Goal: Task Accomplishment & Management: Manage account settings

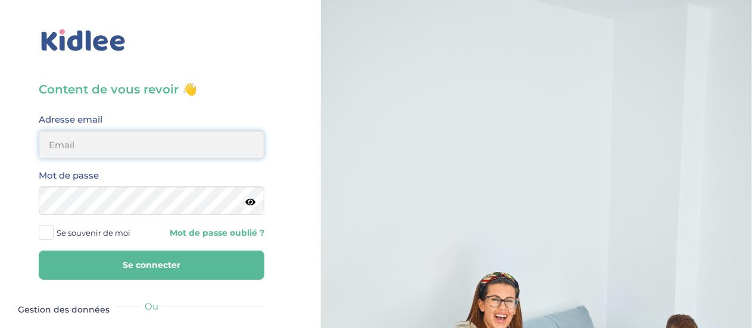
click at [201, 145] on input "email" at bounding box center [152, 144] width 226 height 29
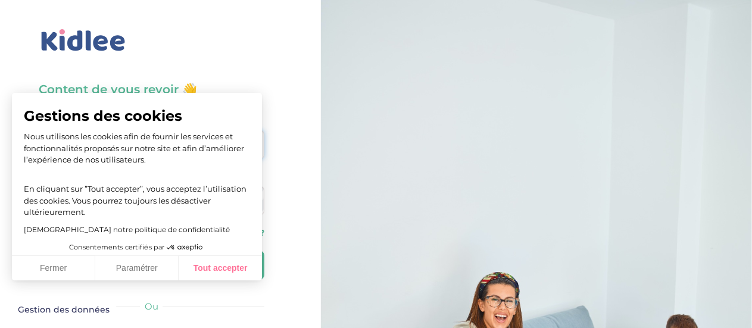
type input "ioanaungur2004@gmail.com"
click at [225, 267] on button "Tout accepter" at bounding box center [220, 268] width 83 height 25
checkbox input "true"
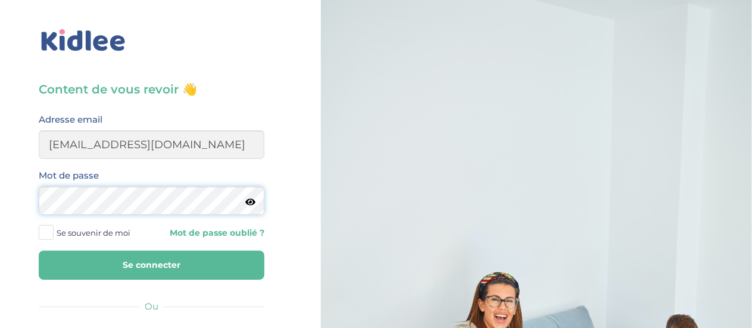
click at [39, 251] on button "Se connecter" at bounding box center [152, 265] width 226 height 29
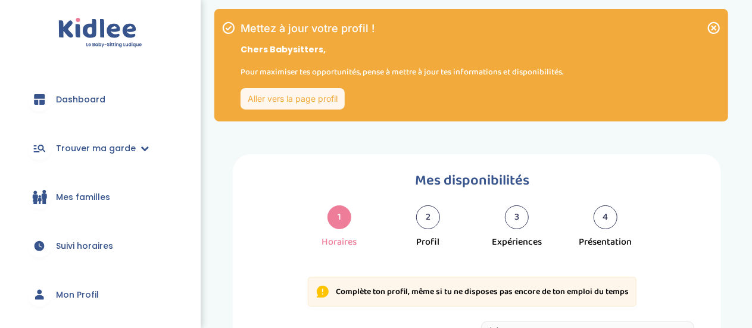
click at [715, 29] on icon at bounding box center [714, 28] width 12 height 12
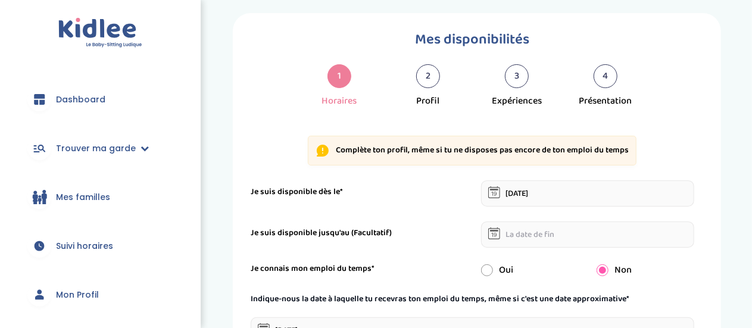
scroll to position [69, 0]
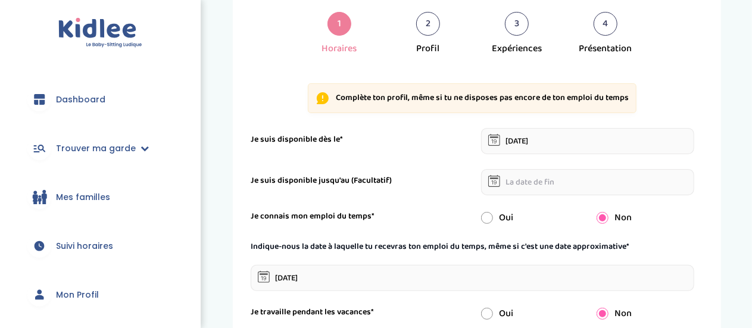
click at [81, 289] on span "Mon Profil" at bounding box center [77, 295] width 43 height 13
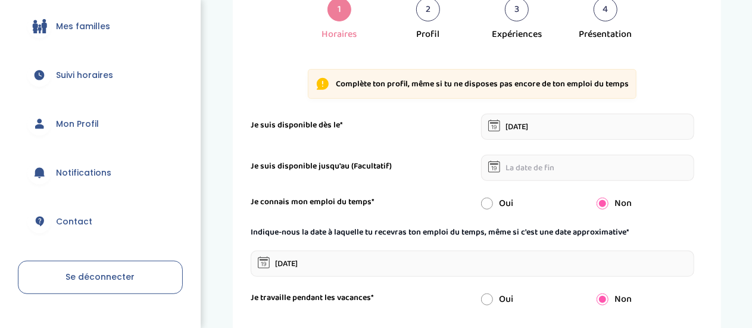
scroll to position [210, 0]
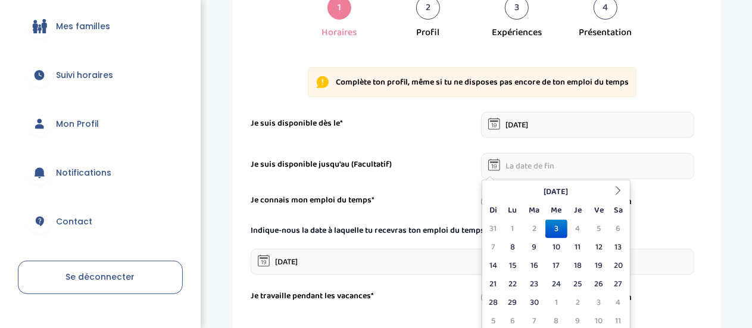
click at [522, 166] on input "text" at bounding box center [587, 166] width 213 height 26
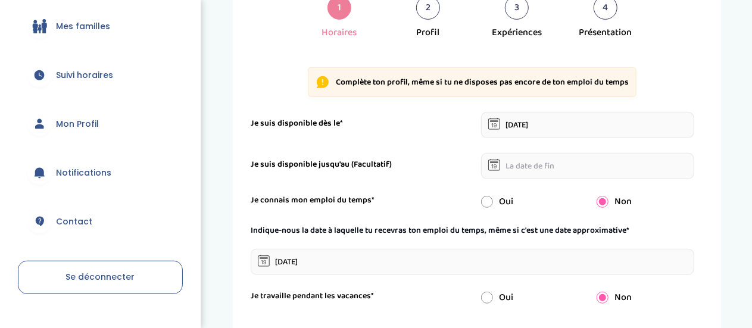
click at [714, 194] on div "Mes disponibilités 1 Horaires 2 Profil 3 Expériences 4 Présentation Indique nou…" at bounding box center [477, 196] width 488 height 502
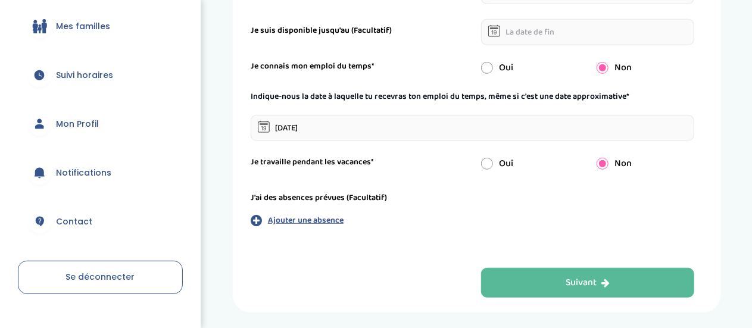
scroll to position [344, 0]
click at [489, 163] on input "radio" at bounding box center [487, 163] width 12 height 12
radio input "true"
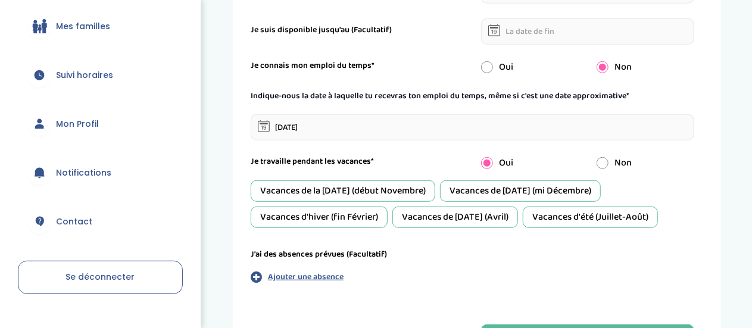
click at [607, 163] on input "radio" at bounding box center [603, 163] width 12 height 12
radio input "true"
radio input "false"
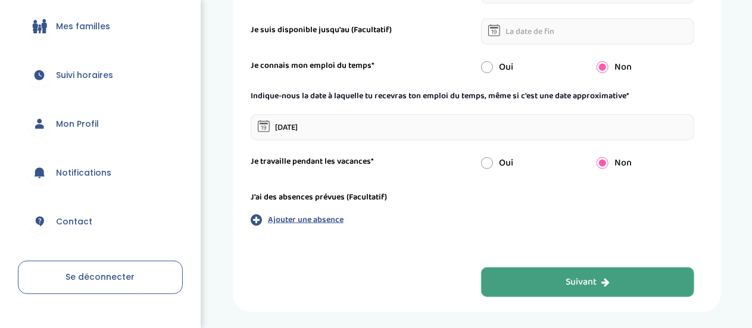
click at [555, 283] on button "Suivant" at bounding box center [587, 282] width 213 height 30
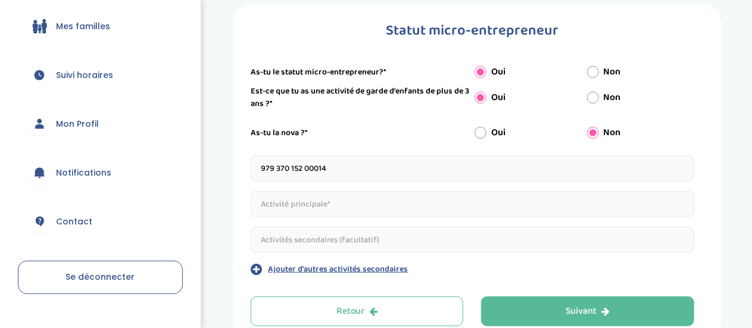
scroll to position [149, 0]
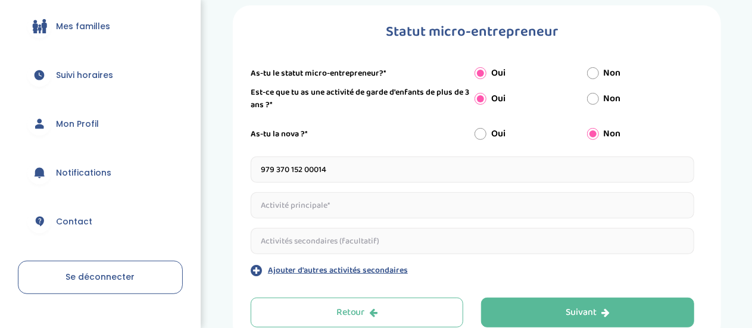
click at [342, 165] on input "979 370 152 00014" at bounding box center [473, 170] width 444 height 26
drag, startPoint x: 342, startPoint y: 165, endPoint x: 233, endPoint y: 169, distance: 108.5
click at [233, 169] on div "Statut micro-entrepreneur Indique nous ta situation administrative Type de docu…" at bounding box center [477, 173] width 488 height 337
